Goal: Task Accomplishment & Management: Use online tool/utility

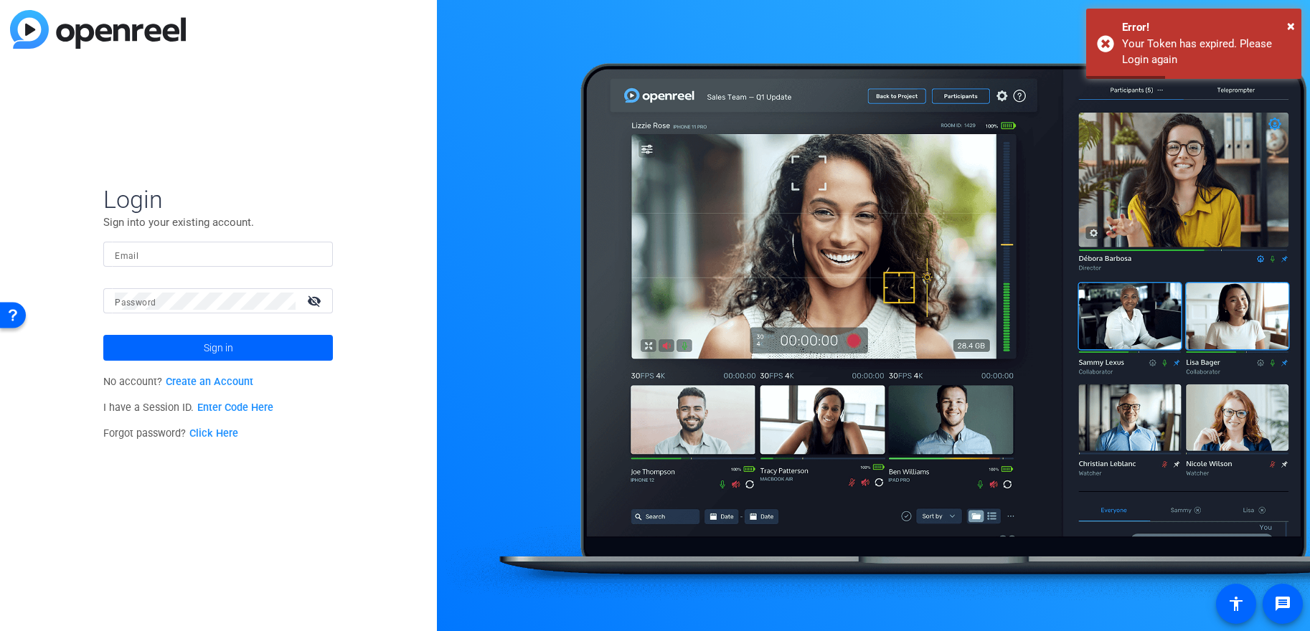
click at [239, 259] on input "Email" at bounding box center [218, 254] width 207 height 17
type input "[EMAIL_ADDRESS][DOMAIN_NAME]"
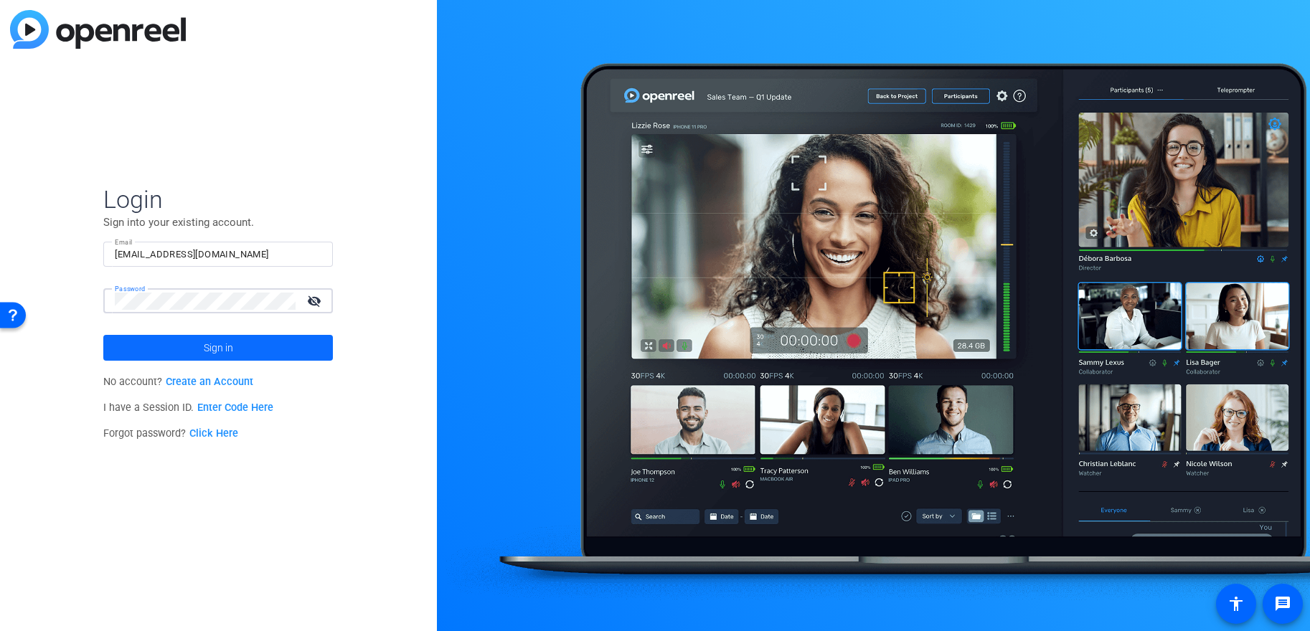
click at [219, 339] on span "Sign in" at bounding box center [218, 348] width 29 height 36
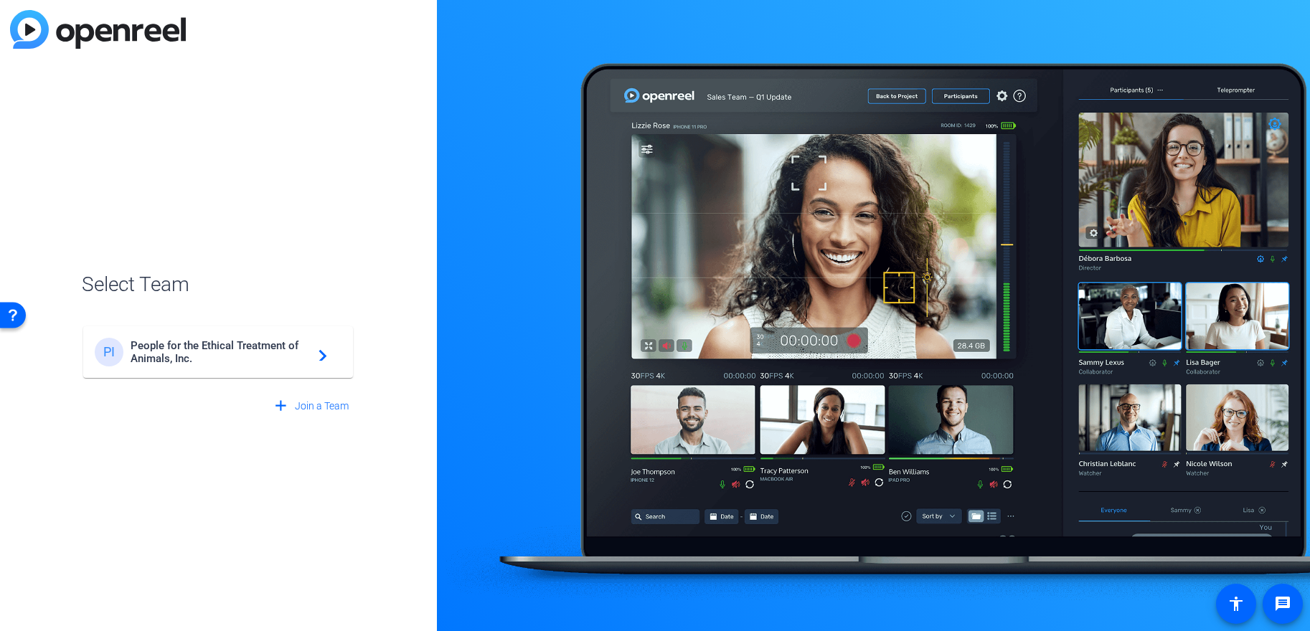
click at [275, 361] on span "People for the Ethical Treatment of Animals, Inc." at bounding box center [220, 352] width 179 height 26
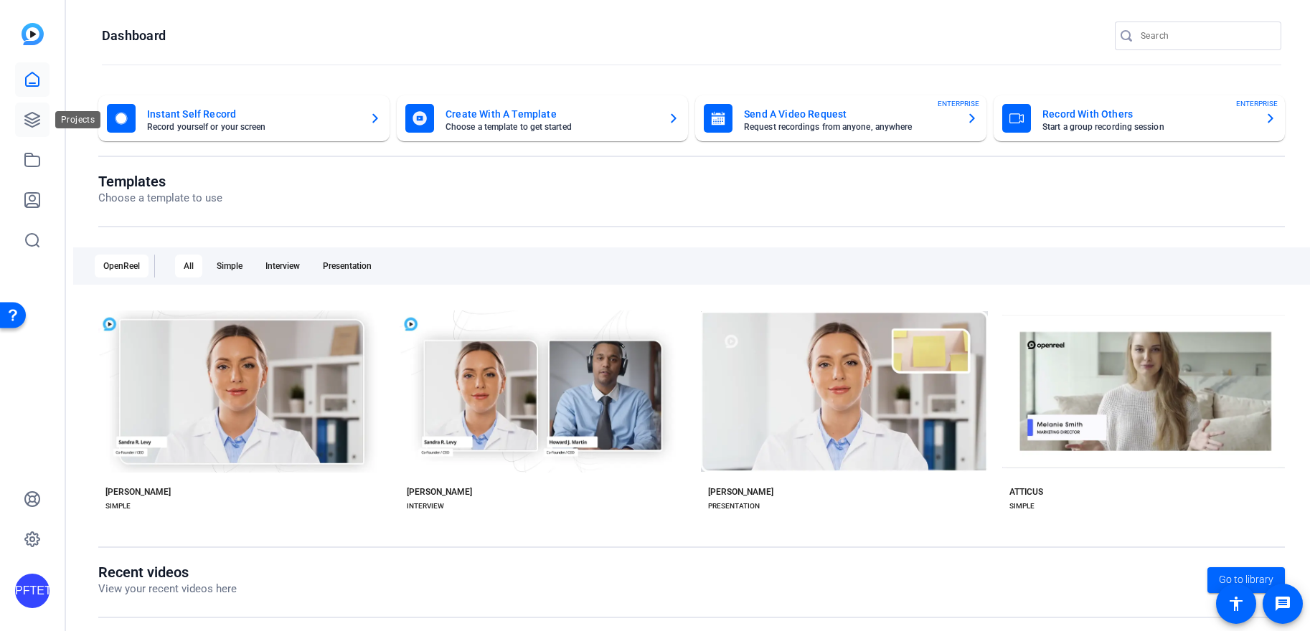
click at [35, 113] on icon at bounding box center [32, 120] width 14 height 14
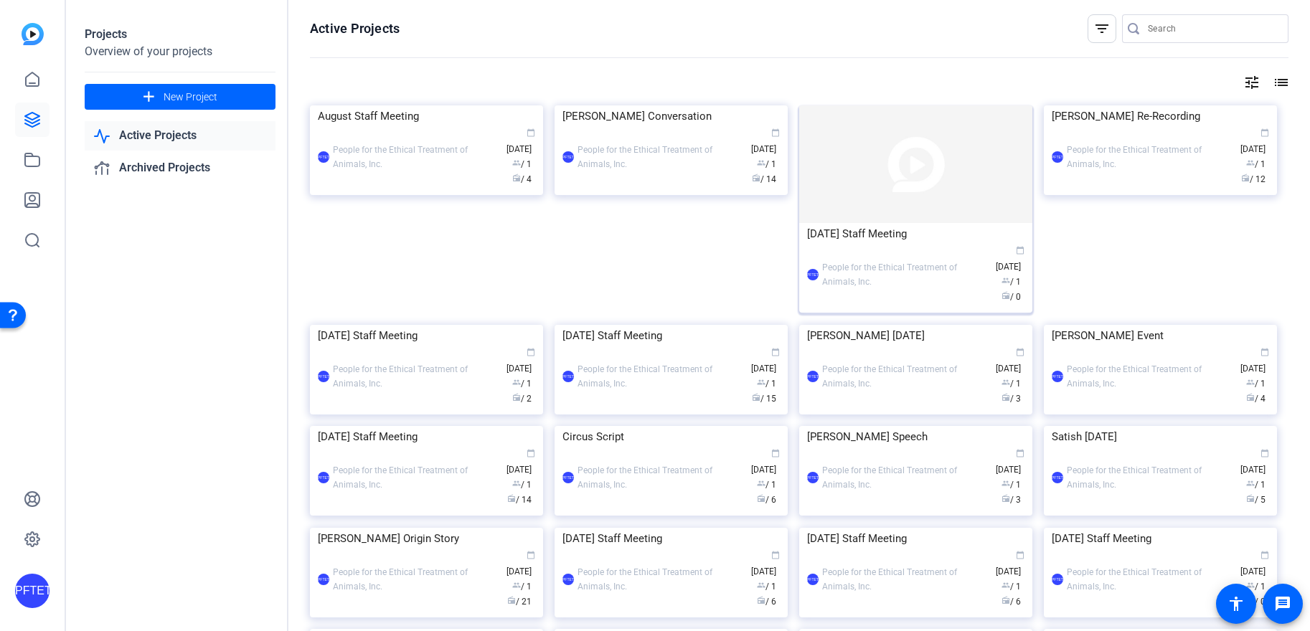
click at [863, 272] on div "PFTETOAI People for the Ethical Treatment of Animals, Inc. calendar_today [DATE…" at bounding box center [915, 275] width 217 height 60
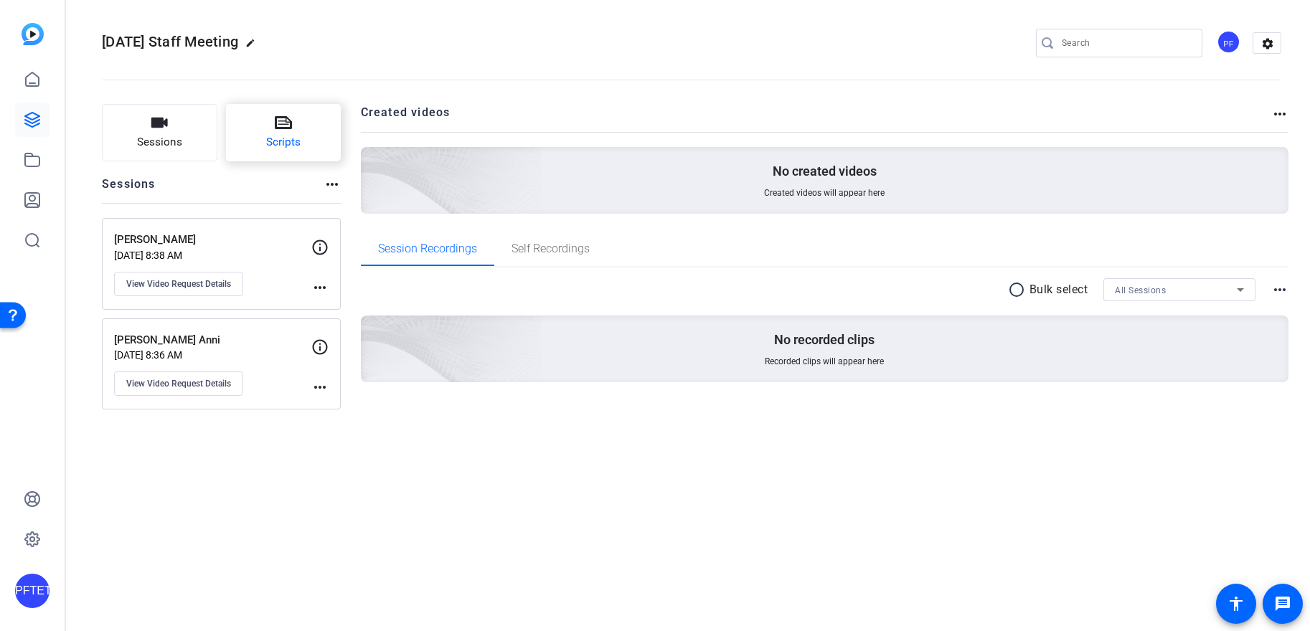
click at [264, 133] on button "Scripts" at bounding box center [283, 132] width 115 height 57
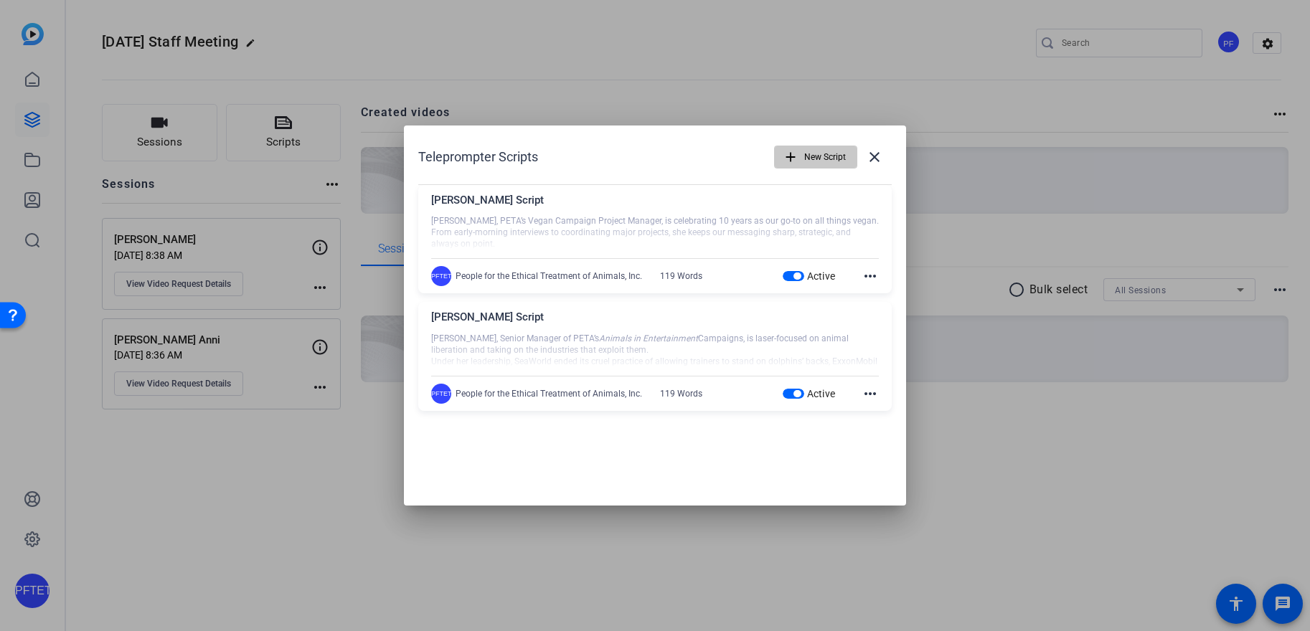
click at [824, 155] on span "New Script" at bounding box center [825, 156] width 42 height 27
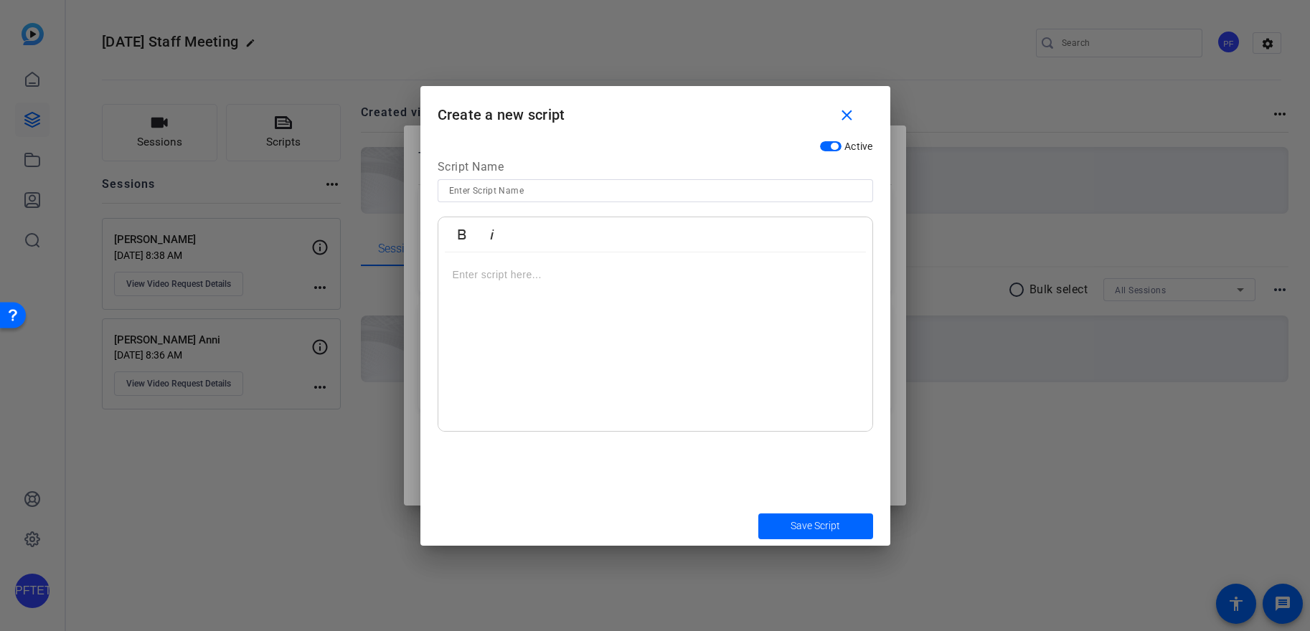
click at [592, 344] on div at bounding box center [655, 341] width 434 height 179
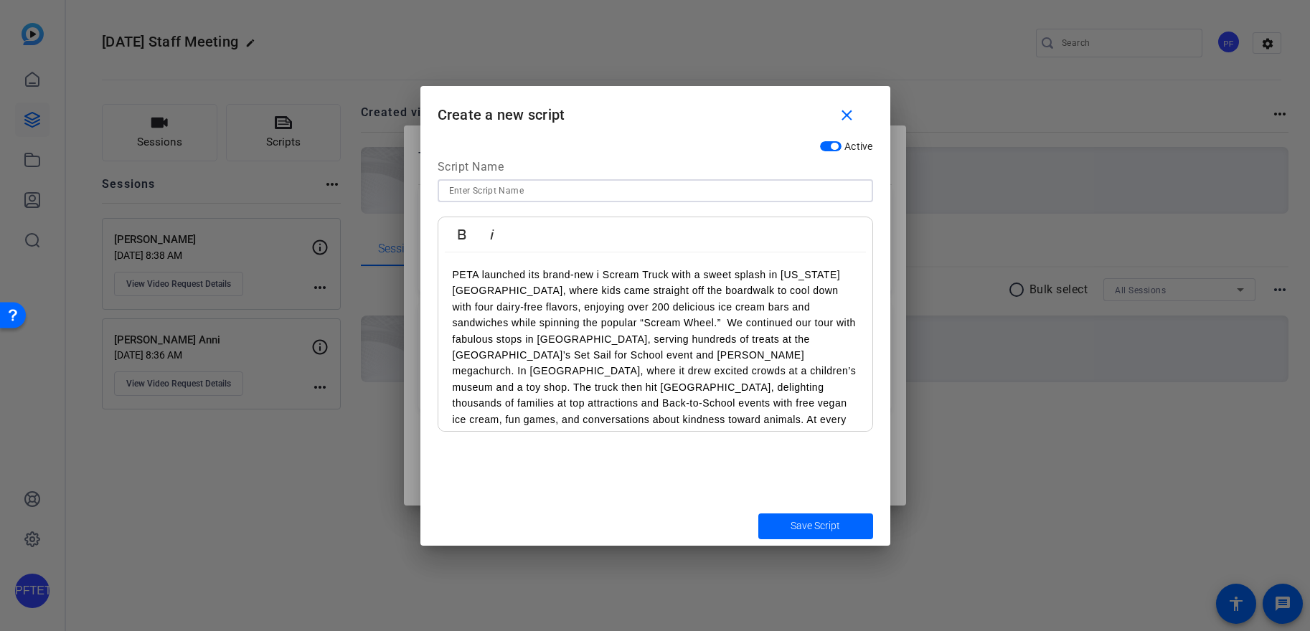
click at [578, 197] on input at bounding box center [655, 190] width 412 height 17
type input "Campaigner Chronicles"
click at [825, 530] on span "Save Script" at bounding box center [814, 526] width 49 height 15
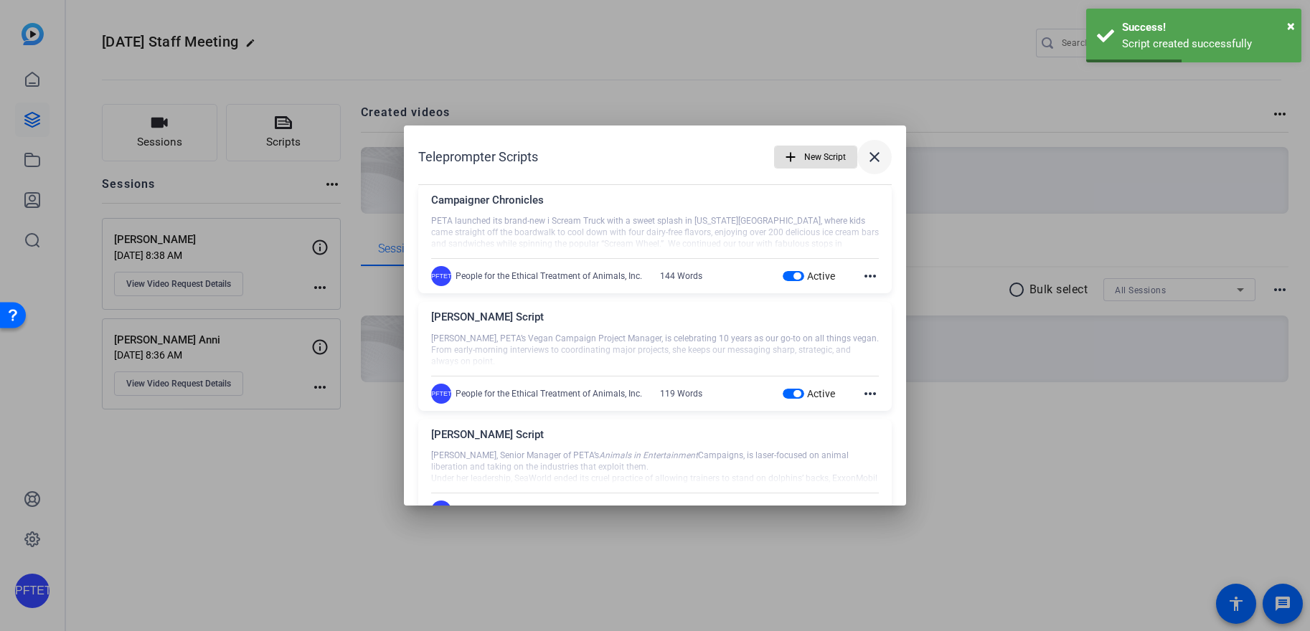
click at [871, 159] on mat-icon "close" at bounding box center [874, 156] width 17 height 17
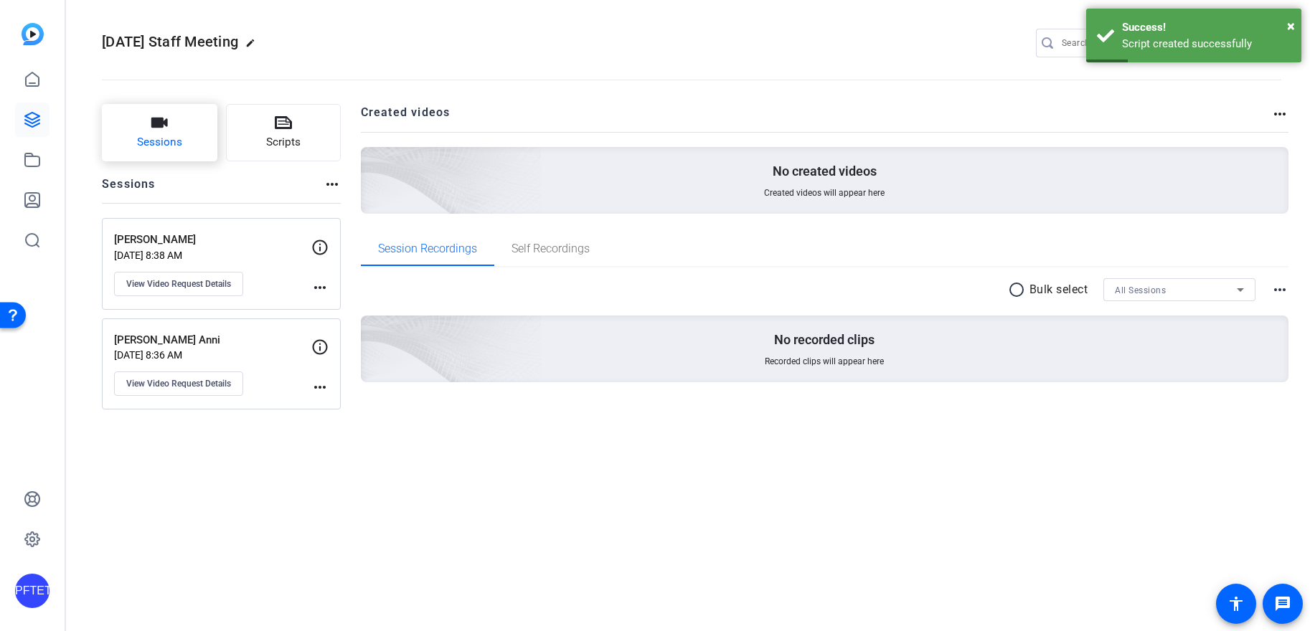
click at [166, 127] on icon "button" at bounding box center [159, 123] width 16 height 10
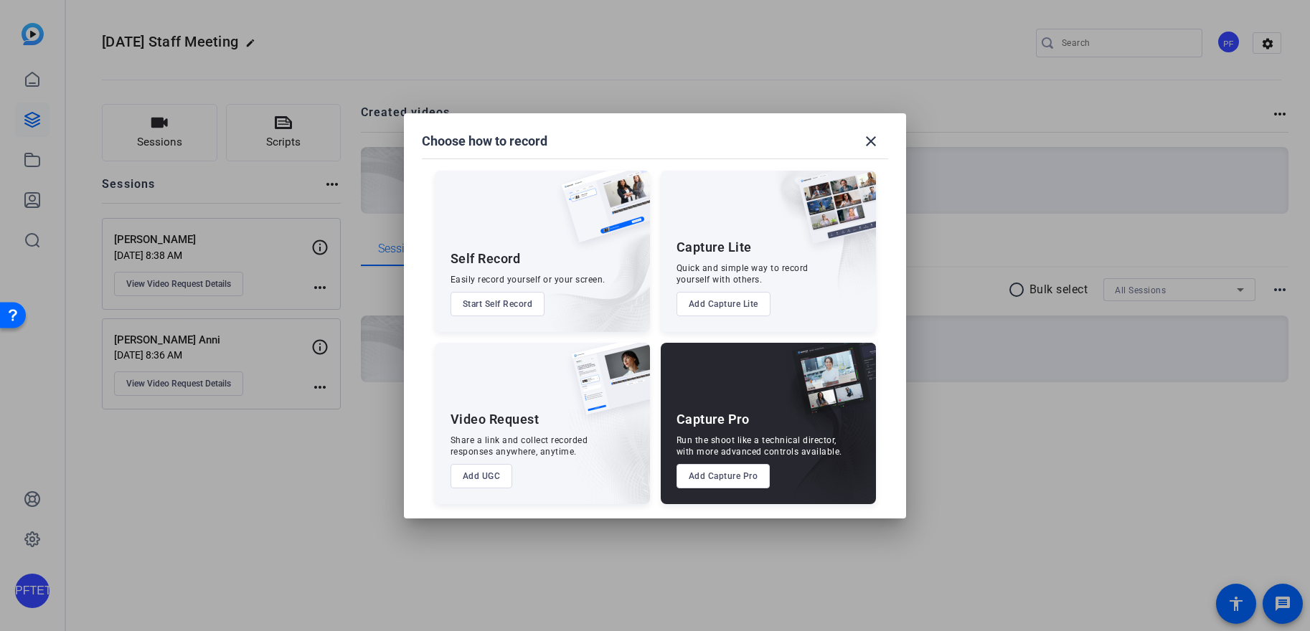
click at [499, 475] on button "Add UGC" at bounding box center [481, 476] width 62 height 24
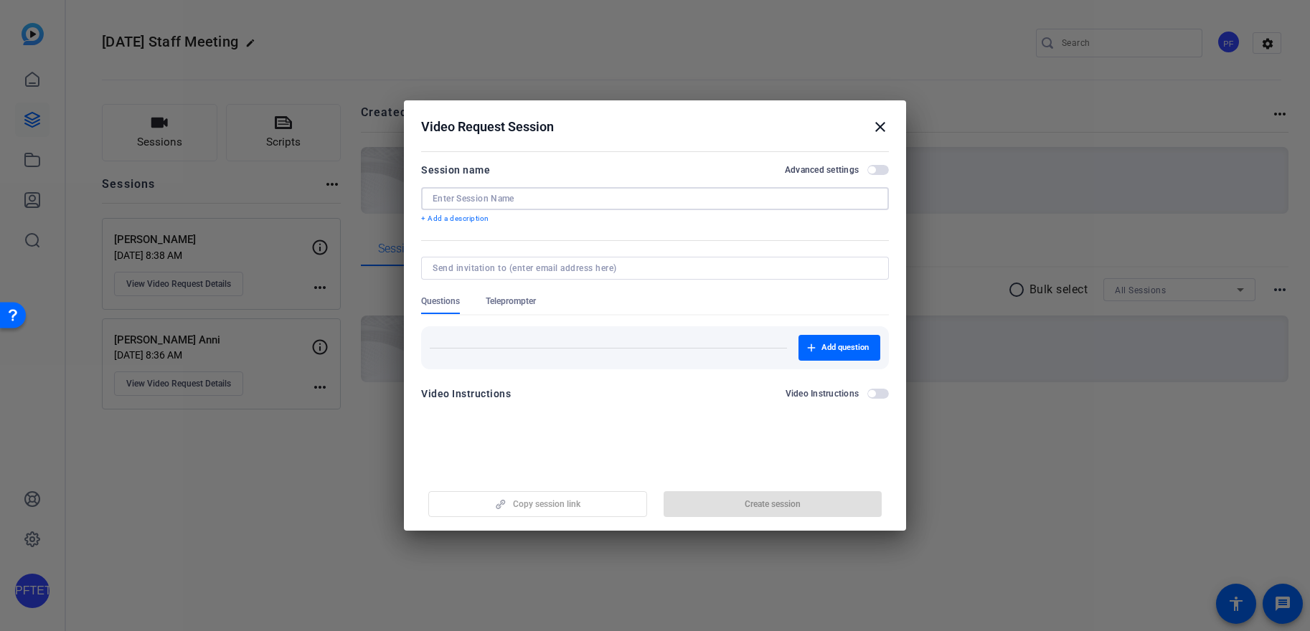
click at [579, 193] on input at bounding box center [654, 198] width 445 height 11
type input "Campaigner Chronicles"
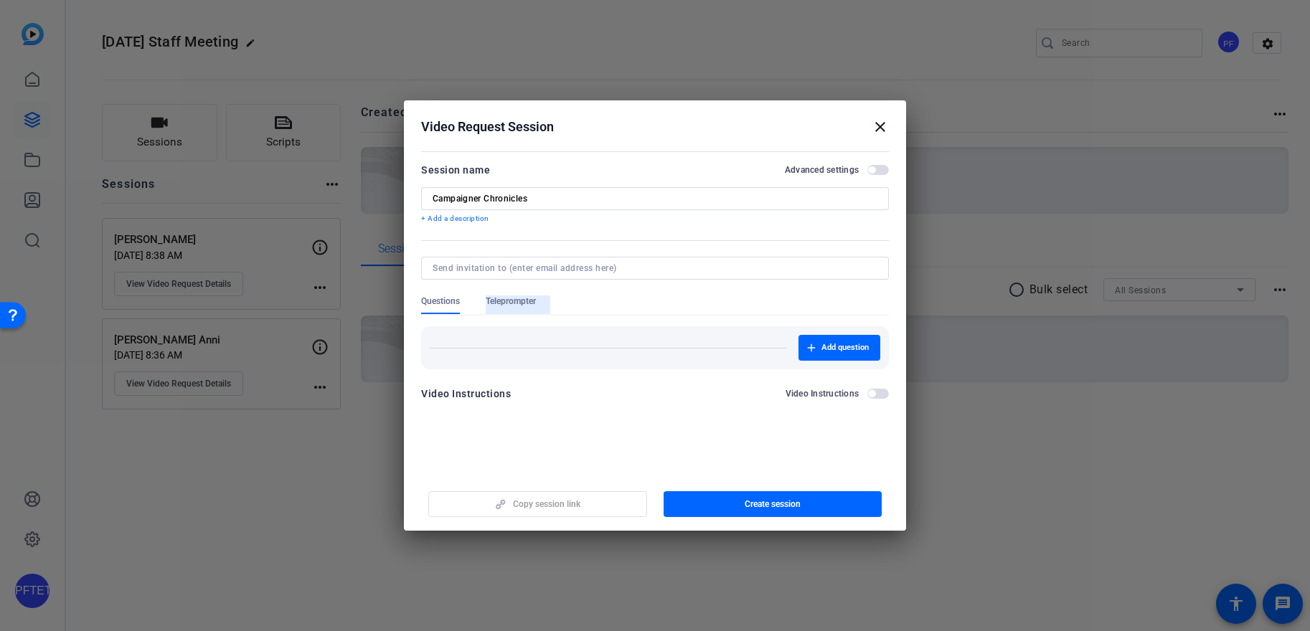
click at [523, 311] on span "Teleprompter" at bounding box center [511, 304] width 50 height 19
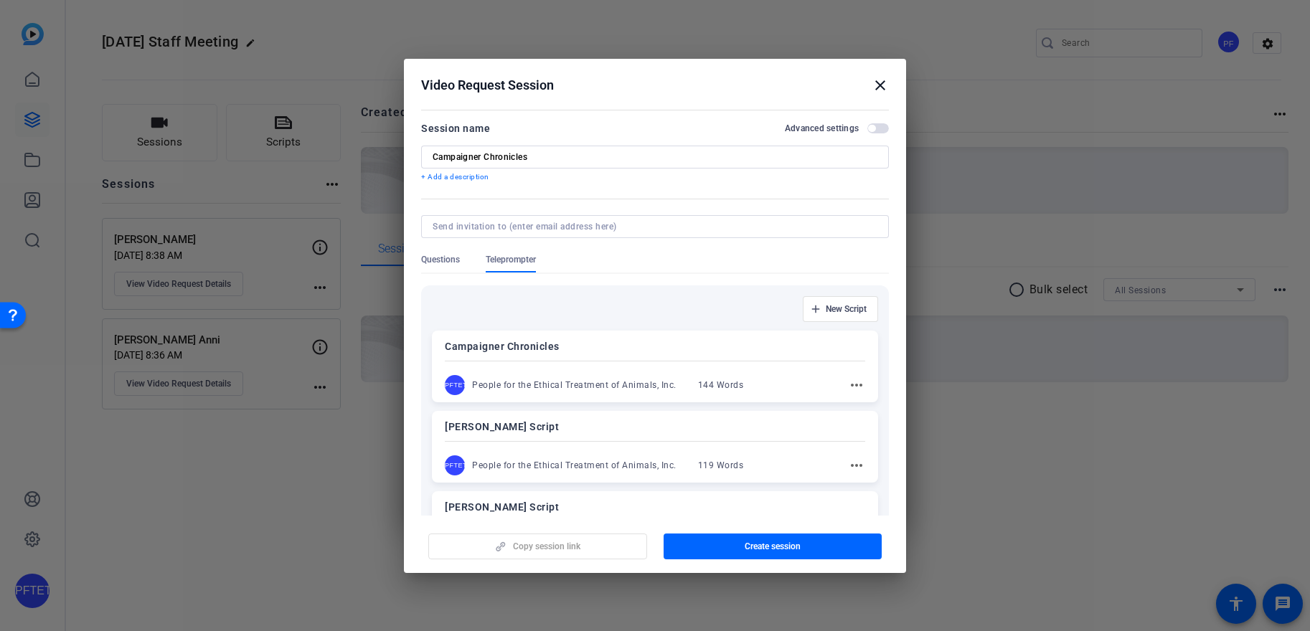
click at [789, 369] on div "Campaigner Chronicles PFTETOAI People for the Ethical Treatment of Animals, Inc…" at bounding box center [655, 367] width 446 height 72
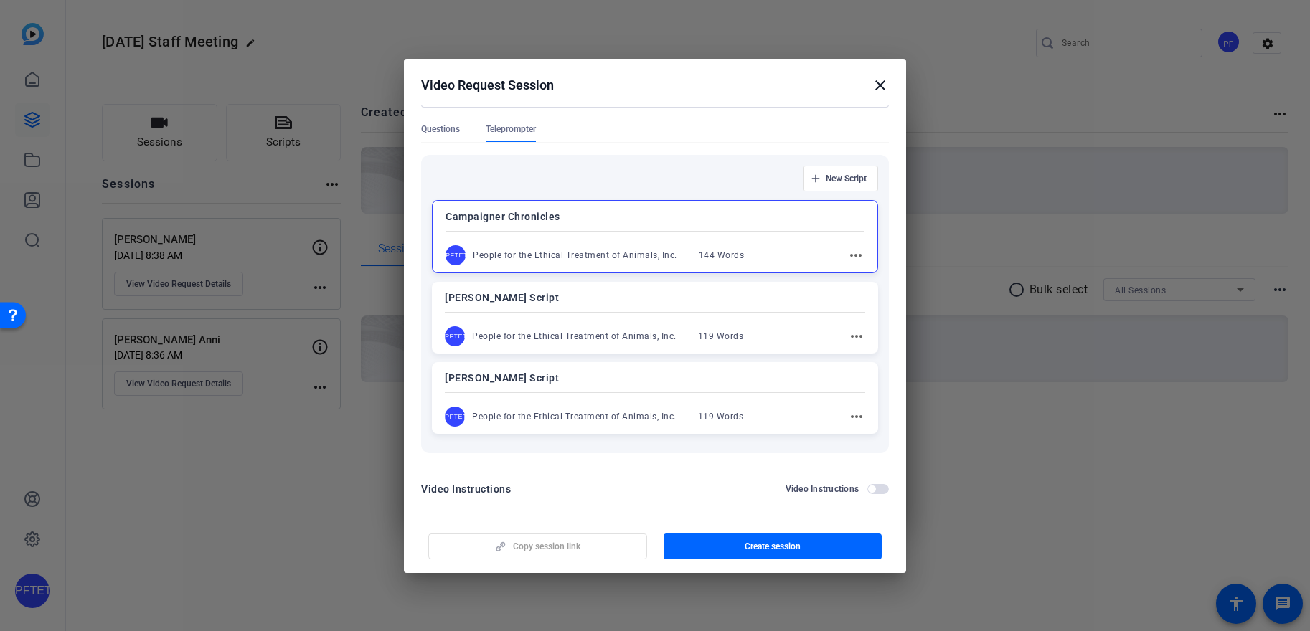
scroll to position [137, 0]
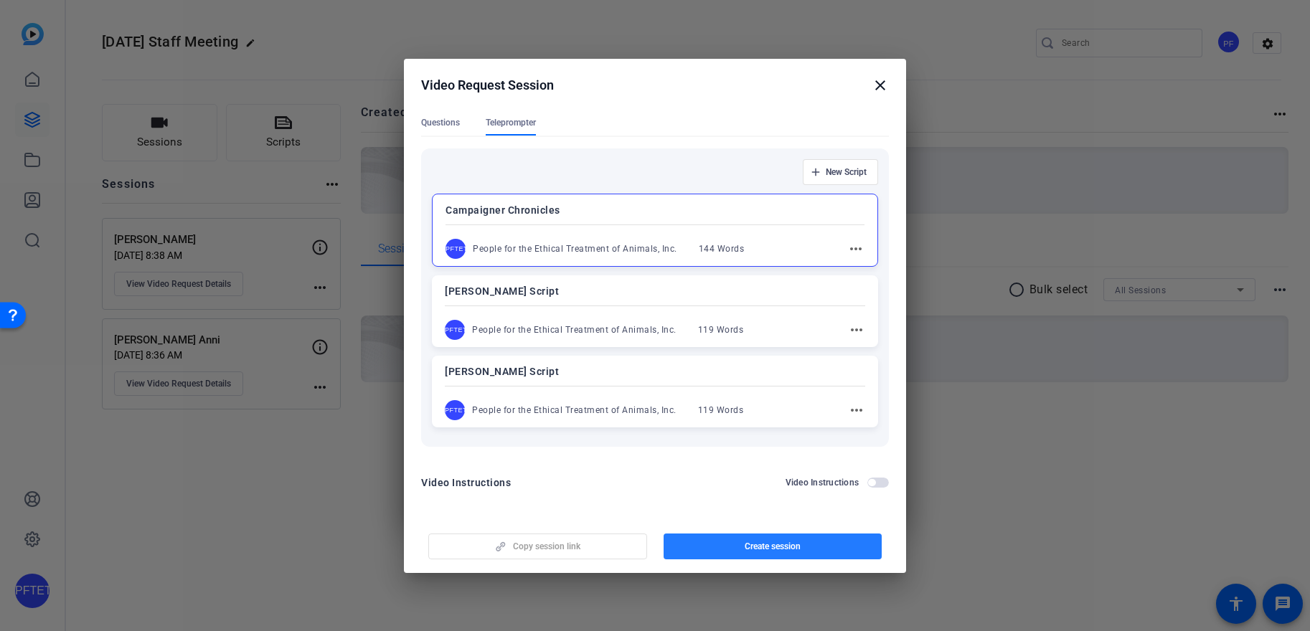
click at [746, 550] on span "Create session" at bounding box center [772, 546] width 56 height 11
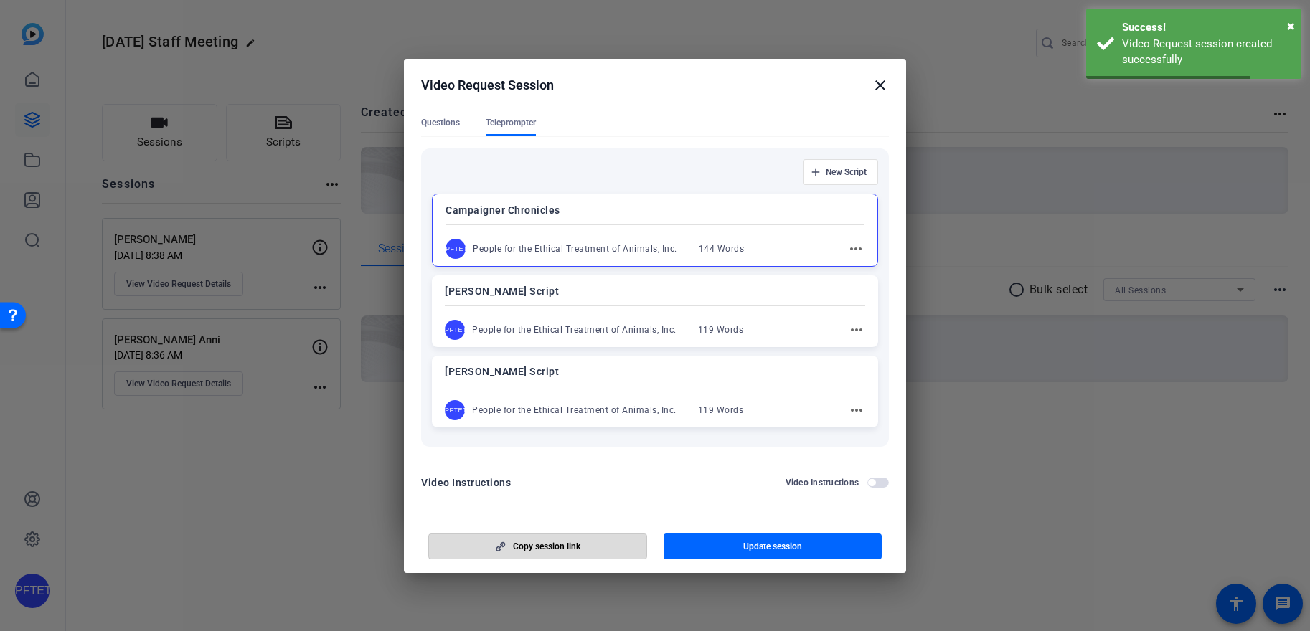
click at [557, 556] on span "button" at bounding box center [537, 546] width 217 height 34
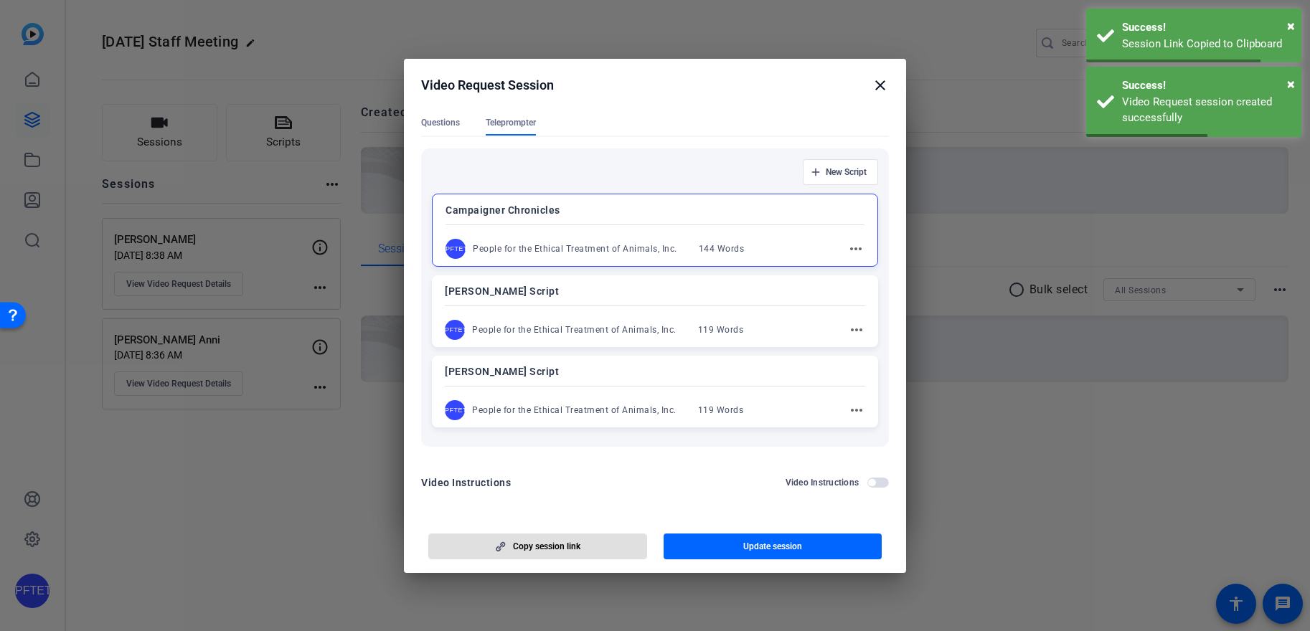
click at [873, 94] on h2 "Video Request Session close" at bounding box center [655, 82] width 502 height 47
click at [872, 87] on mat-icon "close" at bounding box center [879, 85] width 17 height 17
